Goal: Use online tool/utility: Utilize a website feature to perform a specific function

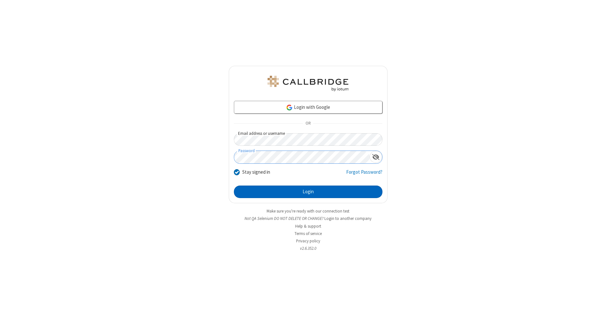
click at [308, 192] on button "Login" at bounding box center [308, 191] width 148 height 13
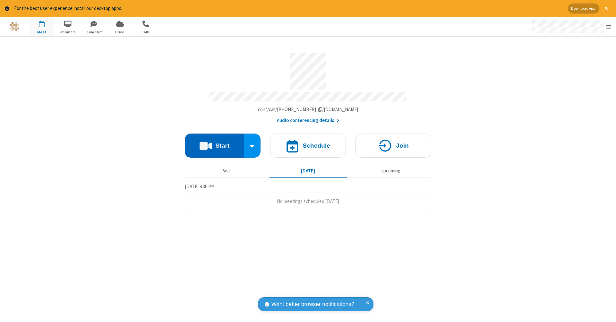
click at [214, 142] on button "Start" at bounding box center [214, 145] width 59 height 24
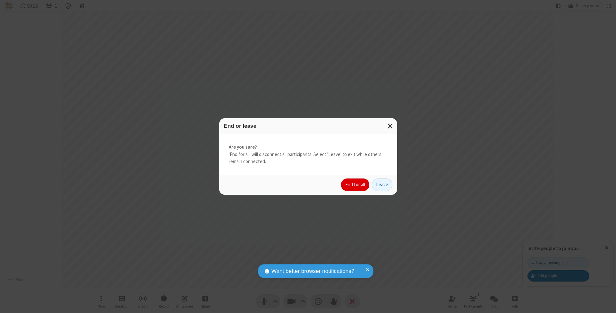
click at [355, 184] on button "End for all" at bounding box center [355, 184] width 28 height 13
